Goal: Task Accomplishment & Management: Use online tool/utility

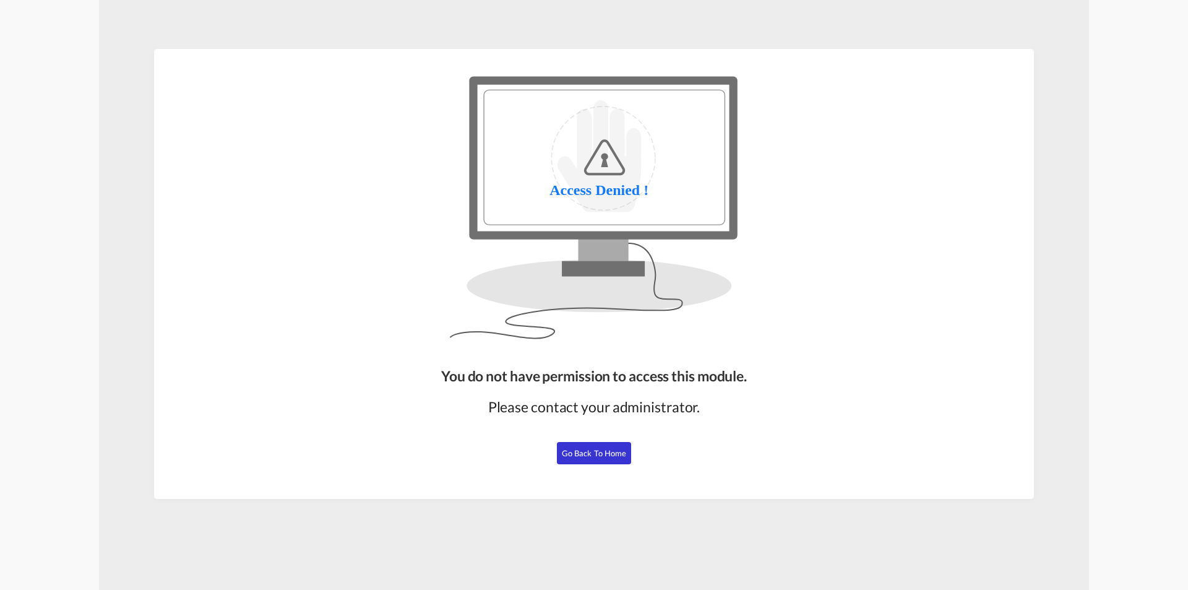
click at [595, 454] on span "Go Back to Home" at bounding box center [594, 453] width 65 height 10
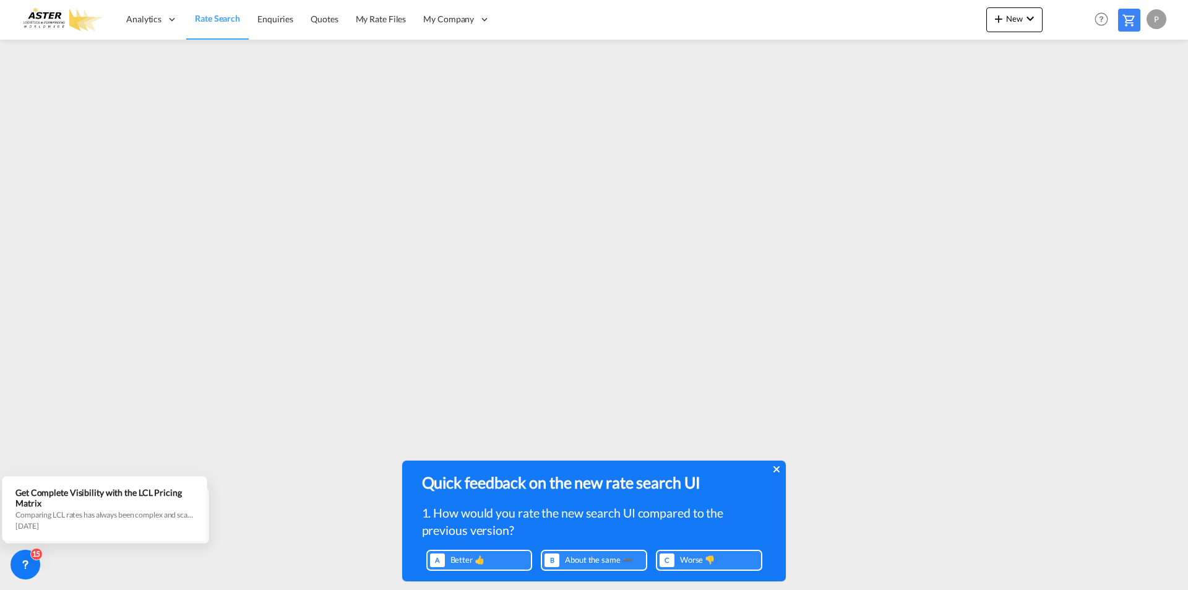
click at [773, 468] on icon at bounding box center [776, 469] width 6 height 10
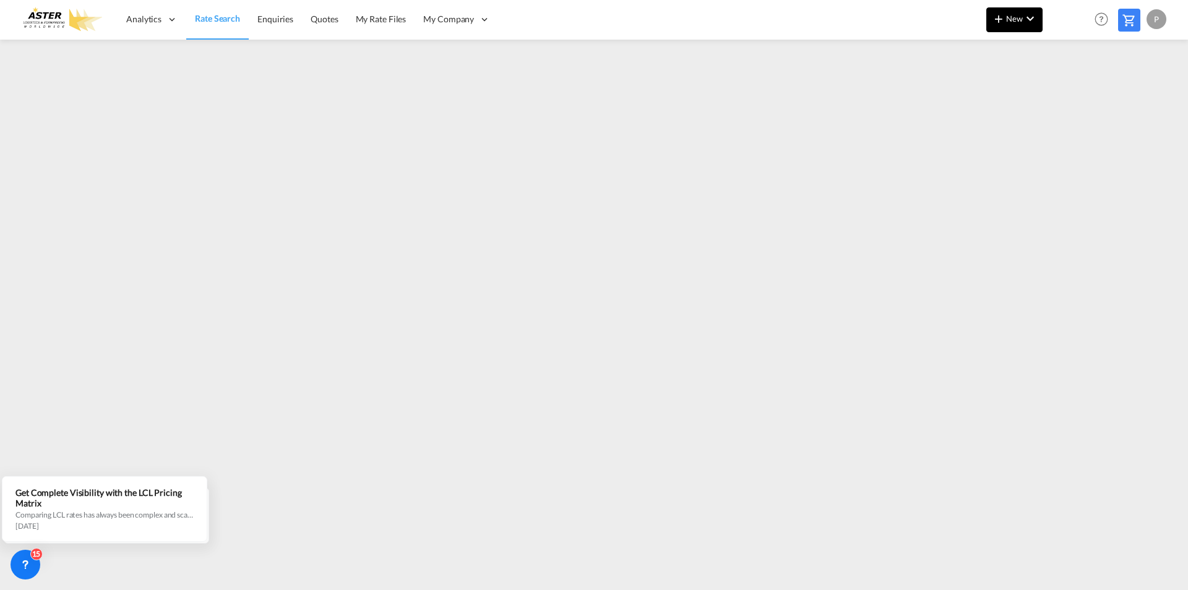
click at [1018, 18] on span "New" at bounding box center [1014, 19] width 46 height 10
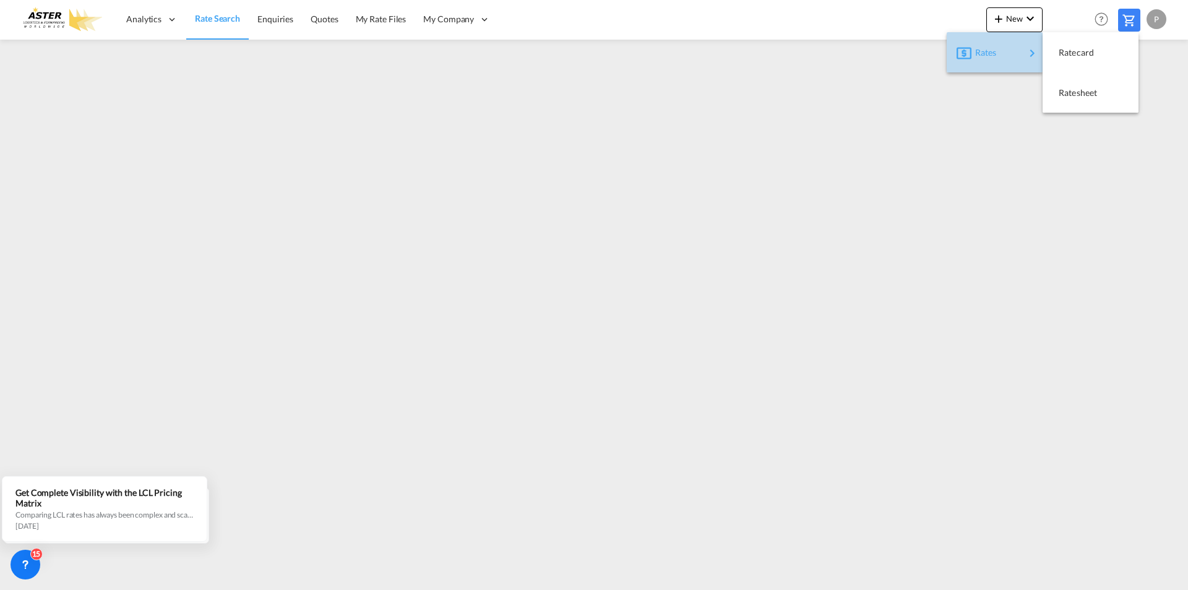
click at [1010, 53] on div "Rates" at bounding box center [999, 52] width 49 height 31
click at [1145, 184] on md-backdrop at bounding box center [594, 295] width 1188 height 590
